Goal: Information Seeking & Learning: Find specific fact

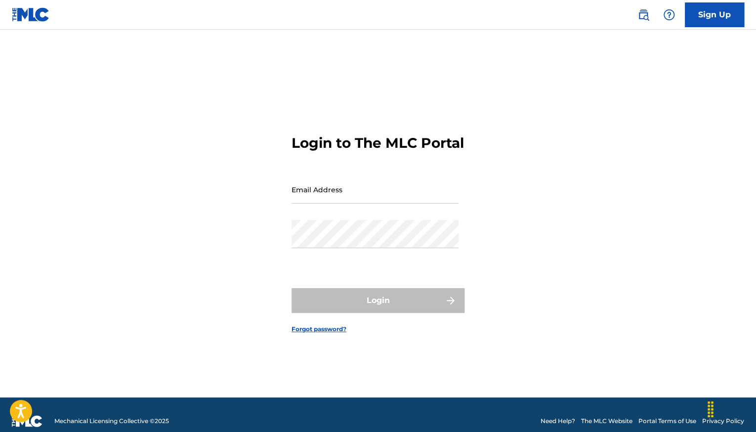
click at [307, 194] on input "Email Address" at bounding box center [374, 189] width 167 height 28
type input "[EMAIL_ADDRESS][DOMAIN_NAME]"
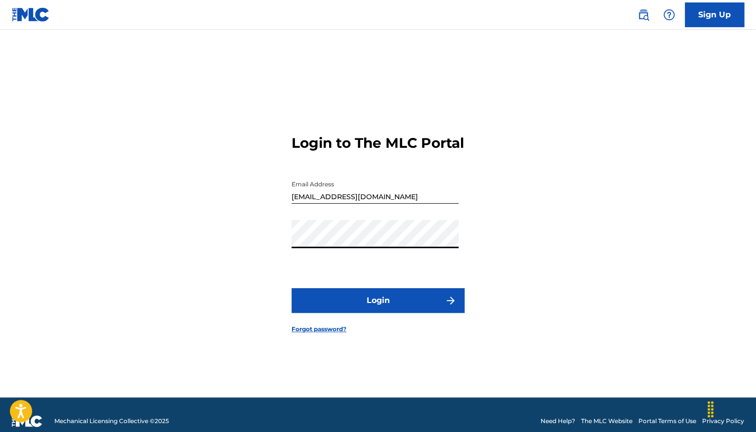
click at [291, 288] on button "Login" at bounding box center [377, 300] width 173 height 25
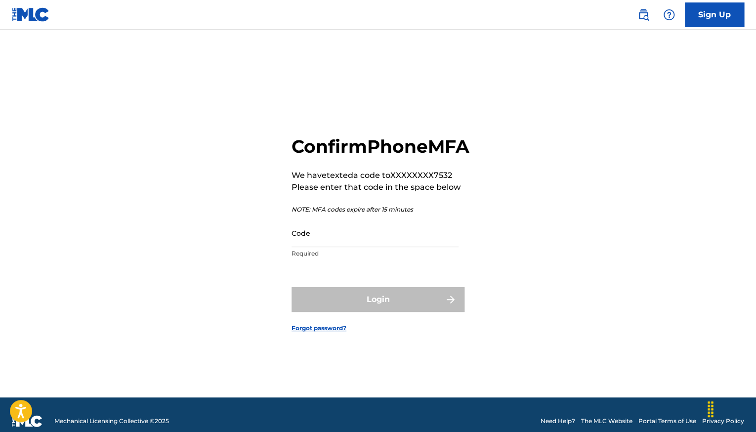
click at [340, 246] on input "Code" at bounding box center [374, 233] width 167 height 28
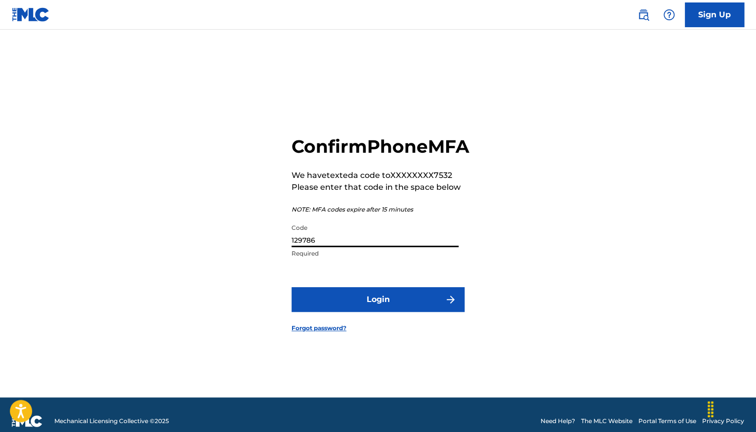
type input "129786"
click at [391, 309] on button "Login" at bounding box center [377, 299] width 173 height 25
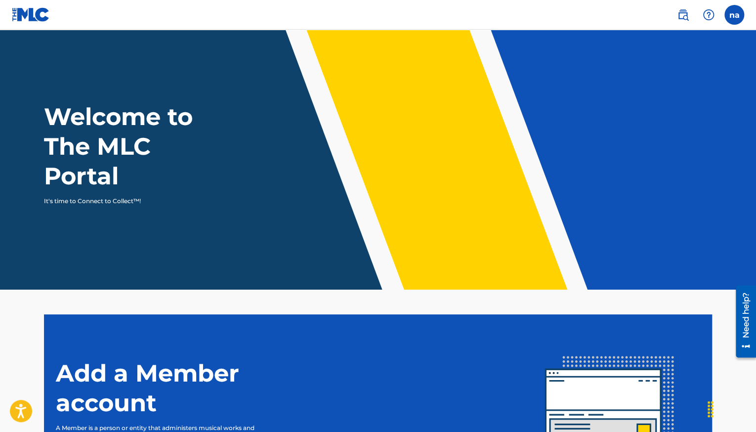
click at [681, 14] on img at bounding box center [683, 15] width 12 height 12
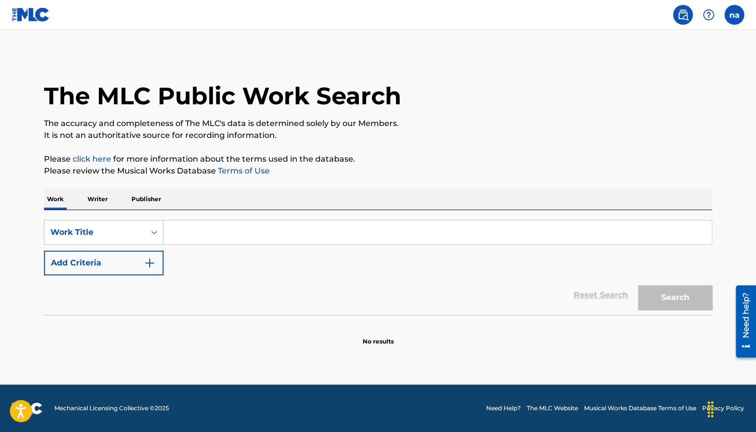
click at [257, 236] on input "Search Form" at bounding box center [437, 232] width 548 height 24
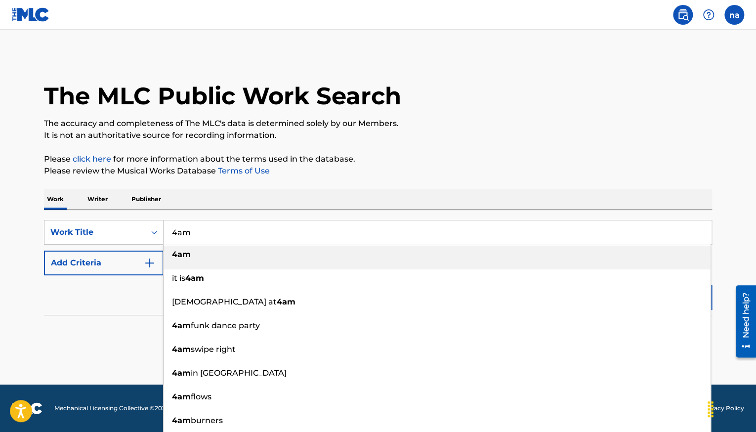
type input "4am"
click at [127, 261] on button "Add Criteria" at bounding box center [104, 262] width 120 height 25
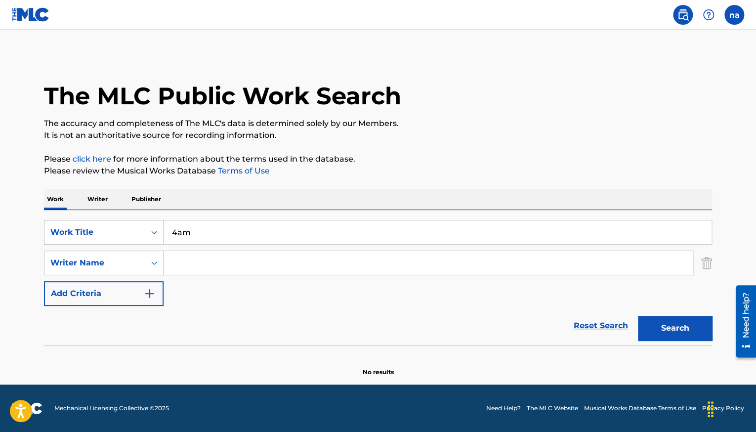
click at [194, 267] on input "Search Form" at bounding box center [427, 263] width 529 height 24
click at [668, 326] on button "Search" at bounding box center [675, 328] width 74 height 25
click at [261, 262] on input "ghxsttrappxn" at bounding box center [427, 263] width 529 height 24
type input "g"
type input "[PERSON_NAME]"
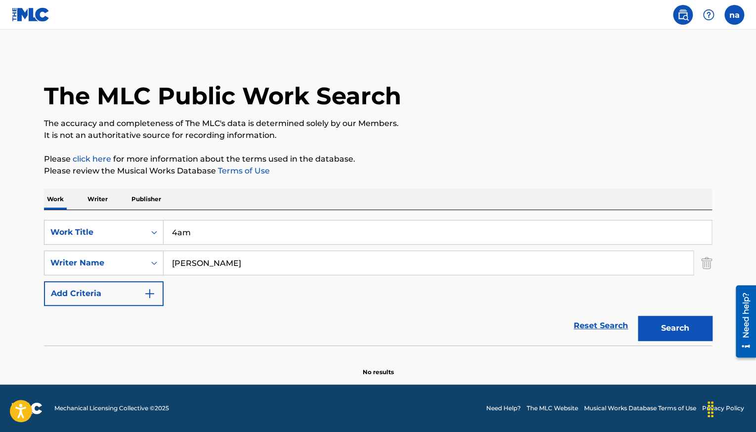
click at [682, 330] on button "Search" at bounding box center [675, 328] width 74 height 25
click at [195, 233] on input "4am" at bounding box center [437, 232] width 548 height 24
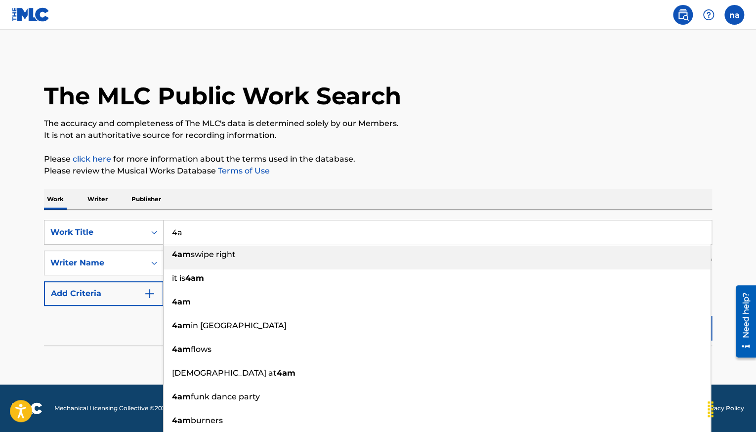
type input "4"
click at [381, 233] on input "4AM" at bounding box center [437, 232] width 548 height 24
click at [749, 224] on main "The MLC Public Work Search The accuracy and completeness of The MLC's data is d…" at bounding box center [378, 207] width 756 height 355
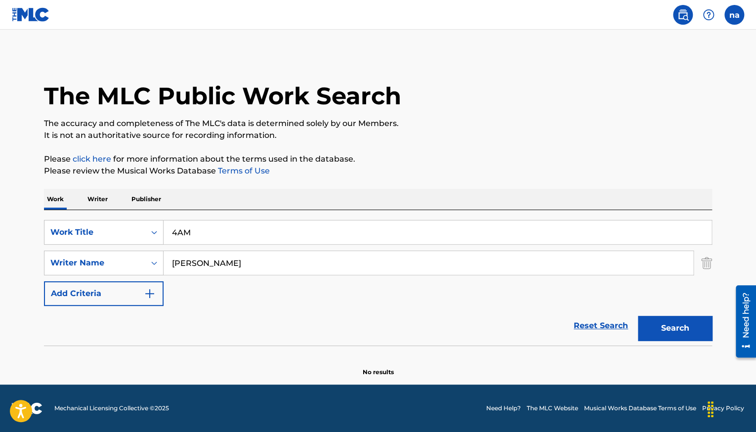
click at [657, 333] on button "Search" at bounding box center [675, 328] width 74 height 25
click at [201, 234] on input "4AM" at bounding box center [437, 232] width 548 height 24
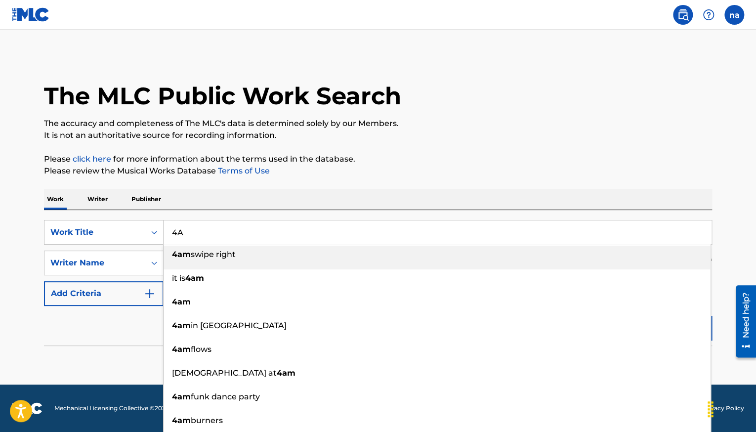
type input "4"
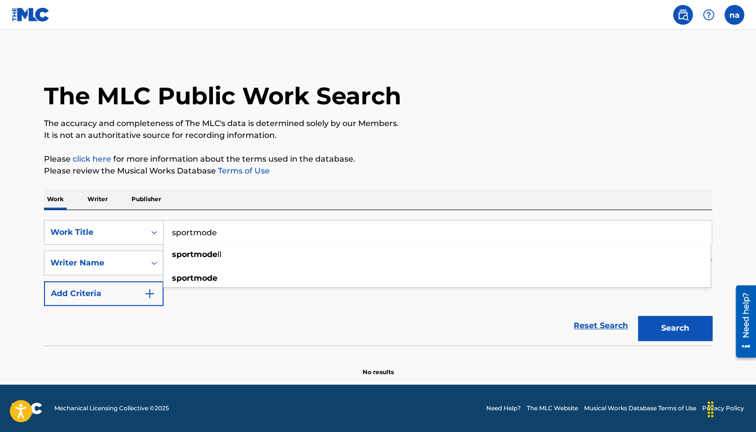
type input "sportmode"
click at [685, 325] on button "Search" at bounding box center [675, 328] width 74 height 25
click at [143, 299] on button "Add Criteria" at bounding box center [104, 293] width 120 height 25
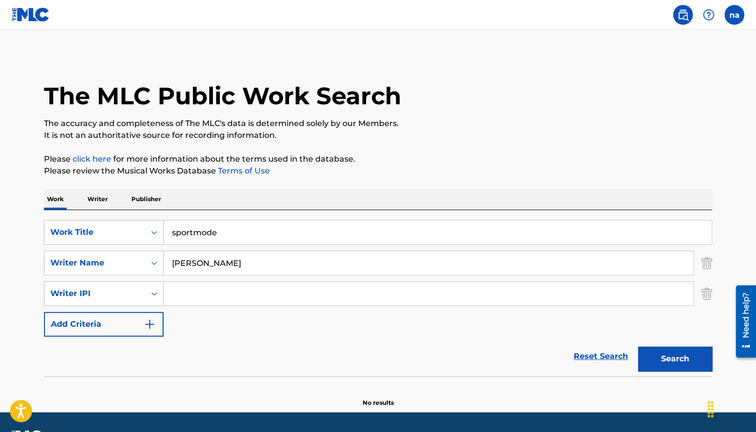
click at [148, 320] on img "Search Form" at bounding box center [150, 324] width 12 height 12
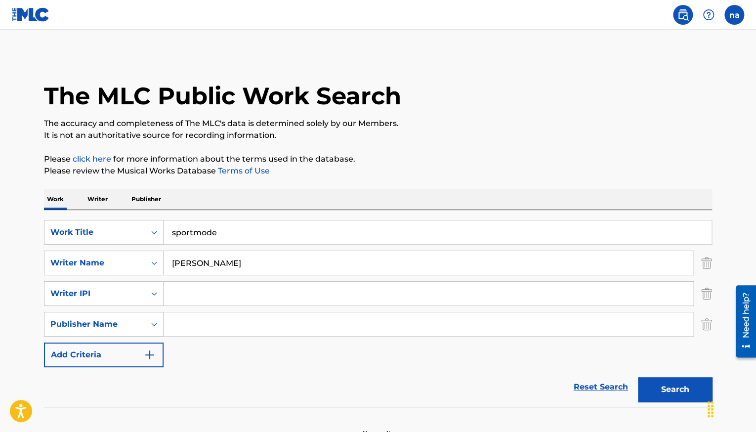
click at [209, 299] on input "Search Form" at bounding box center [427, 294] width 529 height 24
type input "00888219094"
click at [654, 384] on button "Search" at bounding box center [675, 389] width 74 height 25
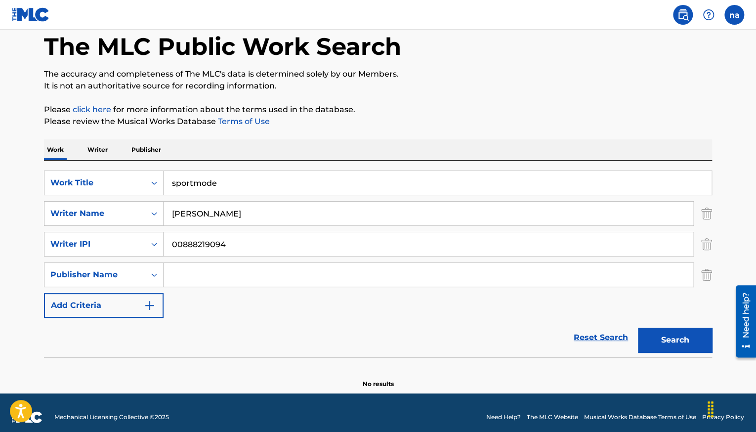
scroll to position [58, 0]
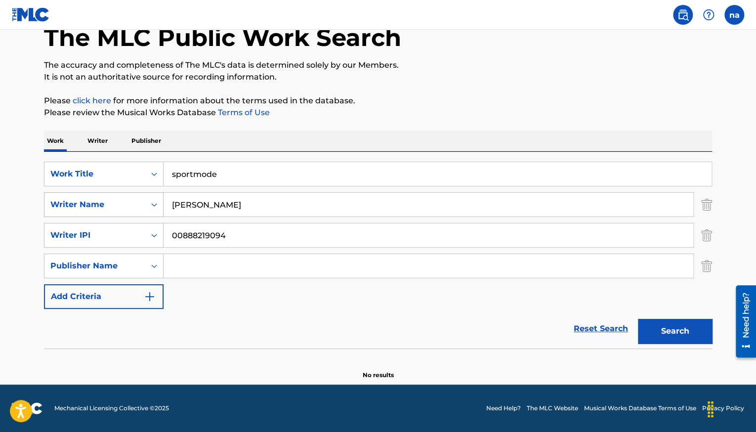
drag, startPoint x: 243, startPoint y: 207, endPoint x: 148, endPoint y: 210, distance: 94.9
click at [148, 210] on div "SearchWithCriteriad5985f11-ca78-42b6-bad6-8185fa5325b7 Writer Name [PERSON_NAME]" at bounding box center [378, 204] width 668 height 25
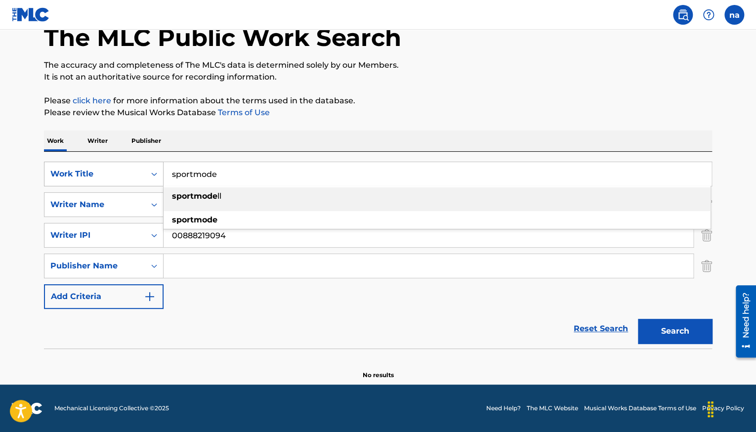
drag, startPoint x: 233, startPoint y: 167, endPoint x: 111, endPoint y: 168, distance: 122.0
click at [111, 168] on div "SearchWithCriteria107aa811-8b3b-4282-b60f-954fa309b48b Work Title sportmode spo…" at bounding box center [378, 174] width 668 height 25
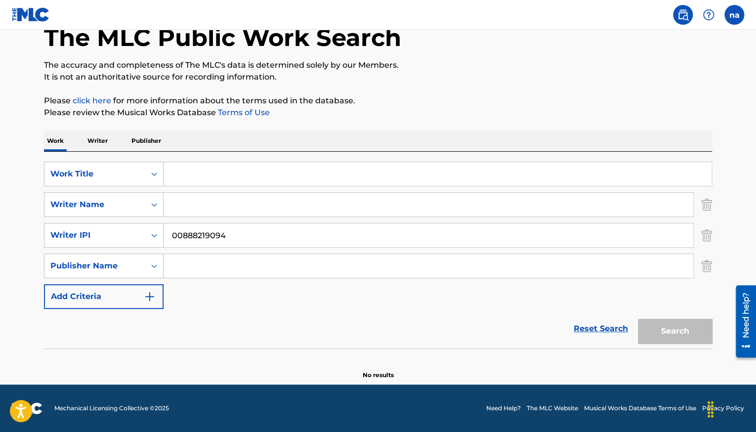
click at [176, 199] on input "Search Form" at bounding box center [427, 205] width 529 height 24
type input "[PERSON_NAME]"
click at [94, 142] on p "Writer" at bounding box center [97, 140] width 26 height 21
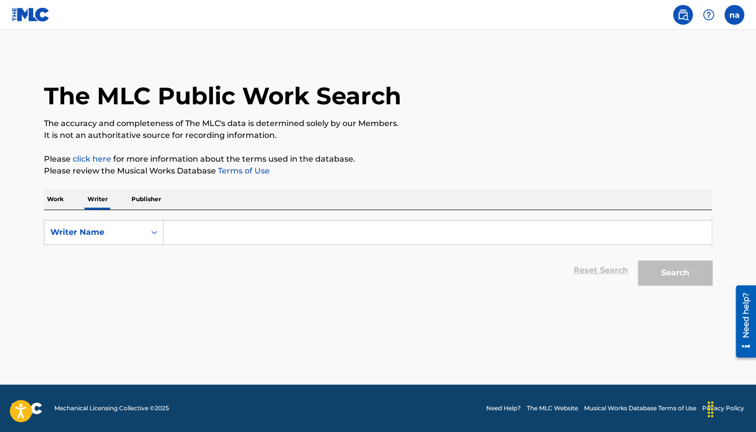
click at [241, 234] on input "Search Form" at bounding box center [437, 232] width 548 height 24
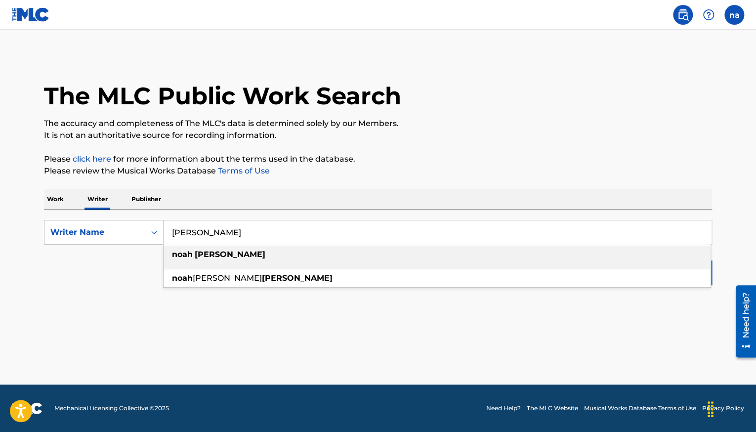
type input "[PERSON_NAME]"
click at [269, 251] on div "[PERSON_NAME]" at bounding box center [436, 254] width 547 height 18
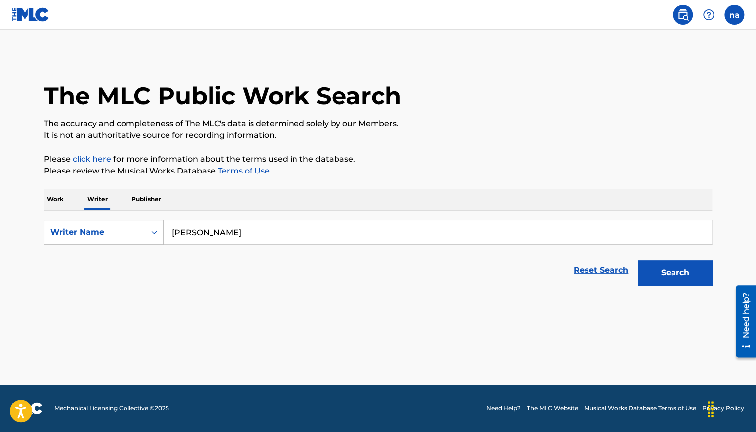
click at [645, 270] on button "Search" at bounding box center [675, 272] width 74 height 25
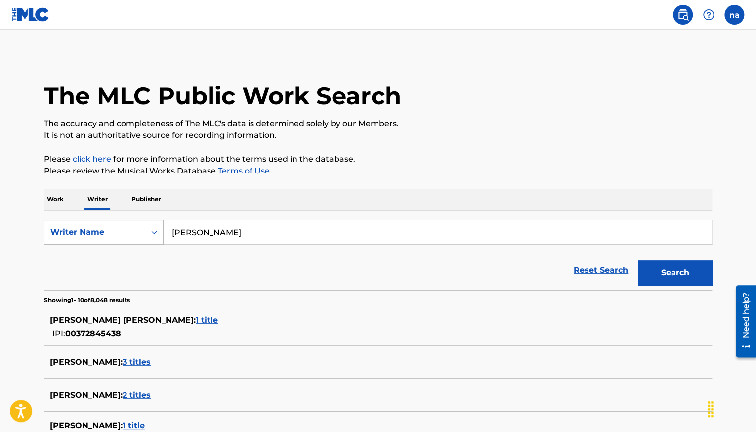
click at [155, 231] on icon "Search Form" at bounding box center [154, 232] width 6 height 3
click at [84, 256] on div "Writer IPI" at bounding box center [103, 256] width 119 height 25
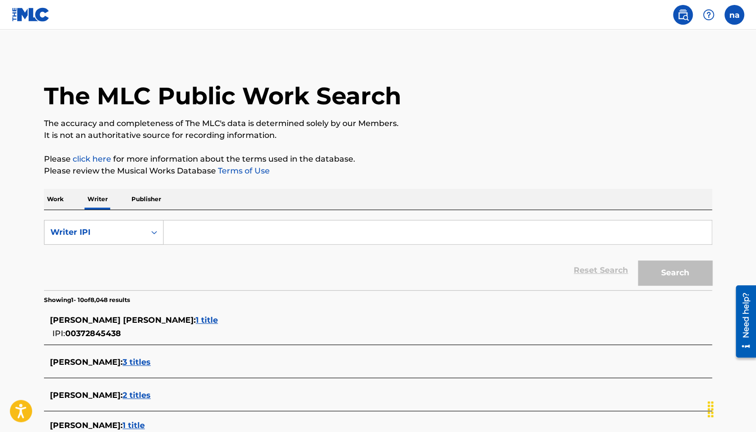
click at [181, 238] on input "Search Form" at bounding box center [437, 232] width 548 height 24
click at [663, 271] on button "Search" at bounding box center [675, 272] width 74 height 25
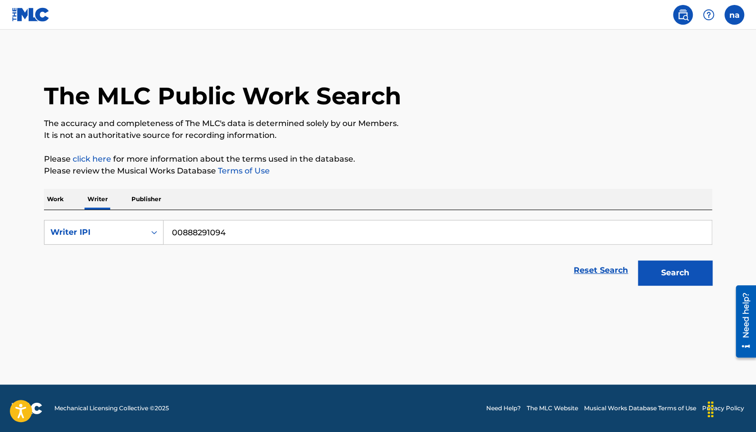
click at [660, 281] on button "Search" at bounding box center [675, 272] width 74 height 25
click at [208, 231] on input "00888291094" at bounding box center [437, 232] width 548 height 24
type input "00888219094"
click at [692, 268] on button "Search" at bounding box center [675, 272] width 74 height 25
click at [688, 279] on button "Search" at bounding box center [675, 272] width 74 height 25
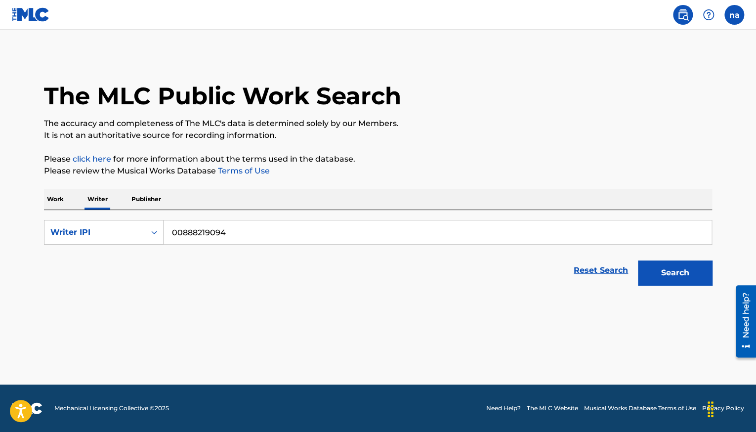
click at [688, 279] on button "Search" at bounding box center [675, 272] width 74 height 25
